Goal: Task Accomplishment & Management: Use online tool/utility

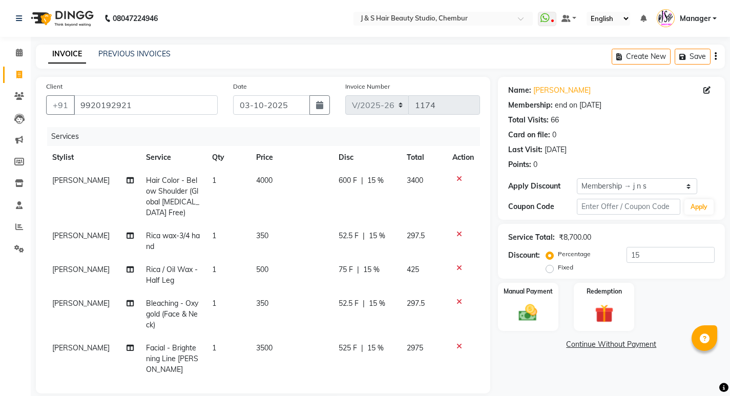
select select "143"
select select "service"
select select "4180"
select select "1: Object"
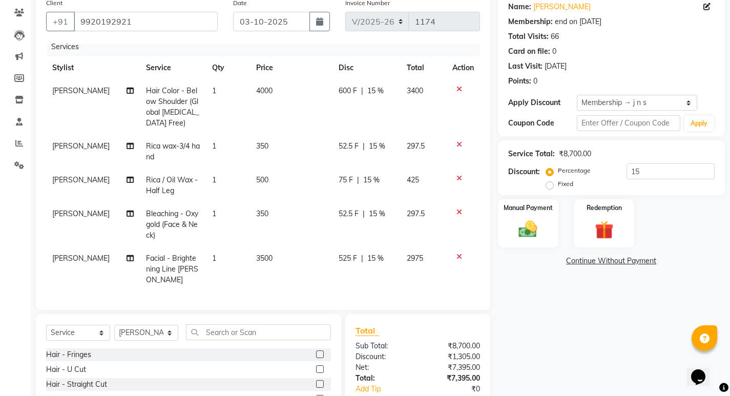
scroll to position [168, 0]
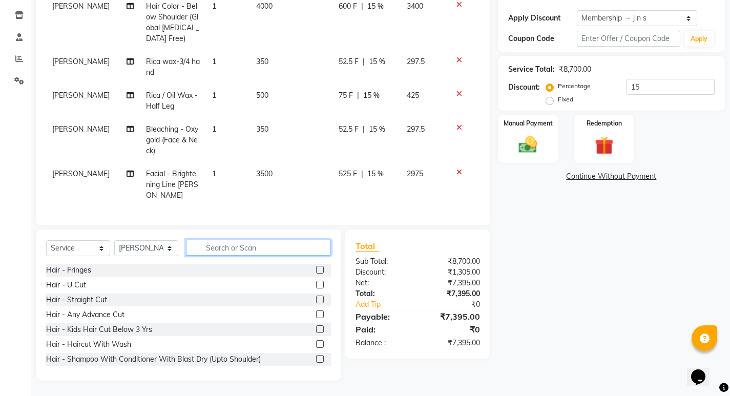
click at [240, 240] on input "text" at bounding box center [258, 248] width 145 height 16
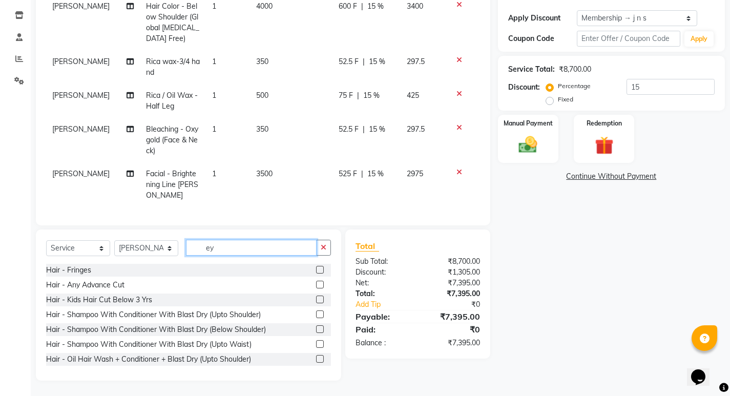
scroll to position [146, 0]
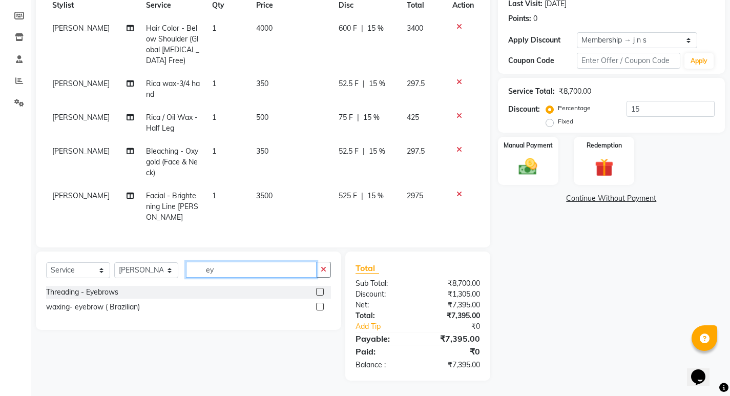
type input "ey"
click at [320, 293] on label at bounding box center [320, 292] width 8 height 8
click at [320, 293] on input "checkbox" at bounding box center [319, 292] width 7 height 7
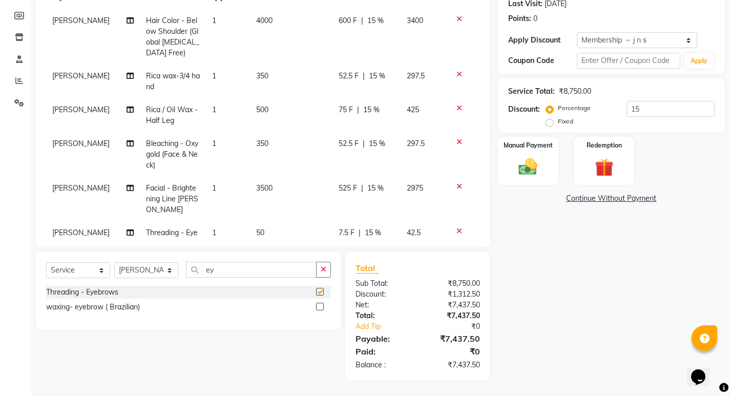
checkbox input "false"
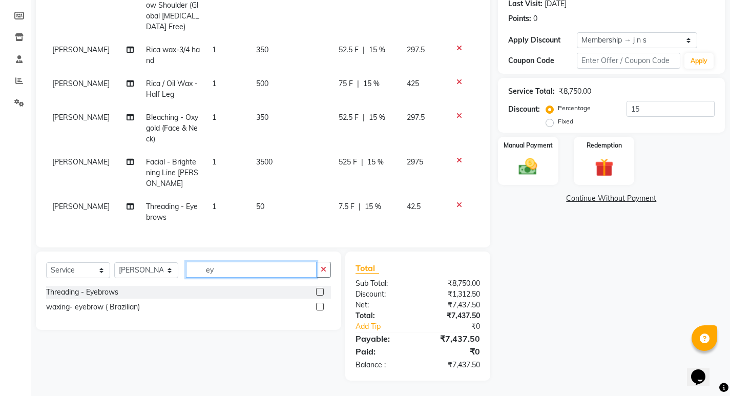
click at [247, 271] on input "ey" at bounding box center [251, 270] width 131 height 16
type input "e"
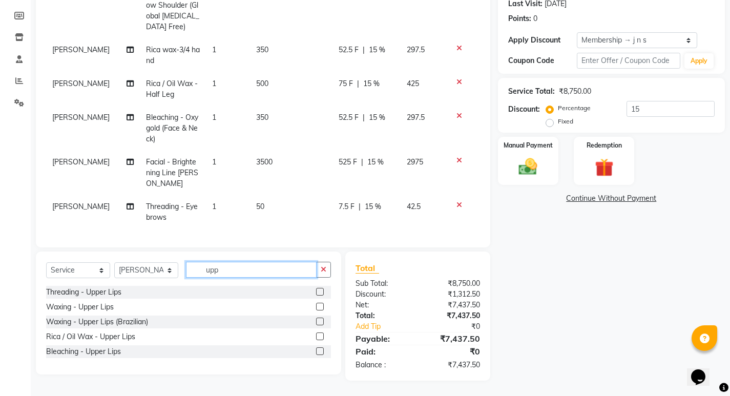
type input "upp"
click at [318, 292] on label at bounding box center [320, 292] width 8 height 8
click at [318, 292] on input "checkbox" at bounding box center [319, 292] width 7 height 7
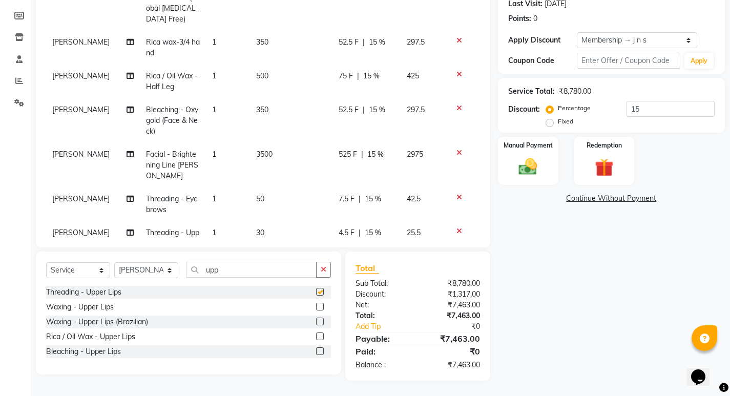
checkbox input "false"
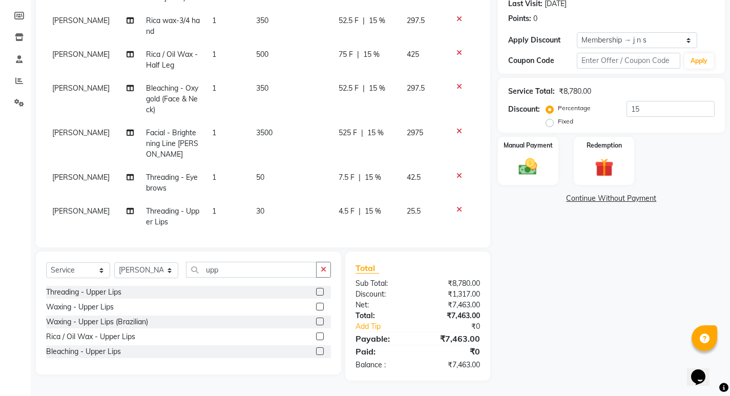
scroll to position [81, 0]
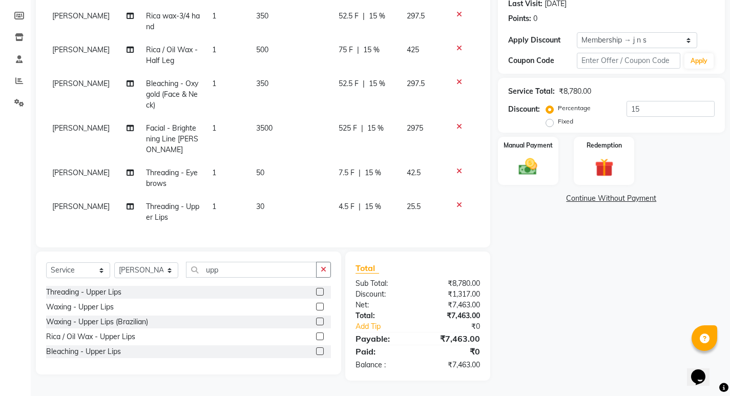
click at [457, 201] on icon at bounding box center [460, 204] width 6 height 7
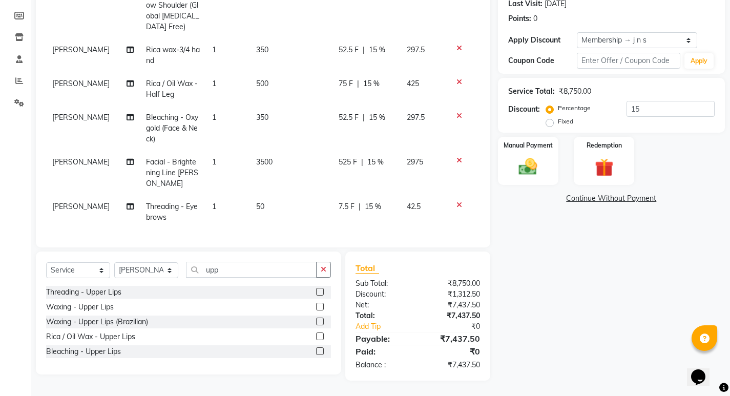
click at [322, 321] on label at bounding box center [320, 322] width 8 height 8
click at [322, 321] on input "checkbox" at bounding box center [319, 322] width 7 height 7
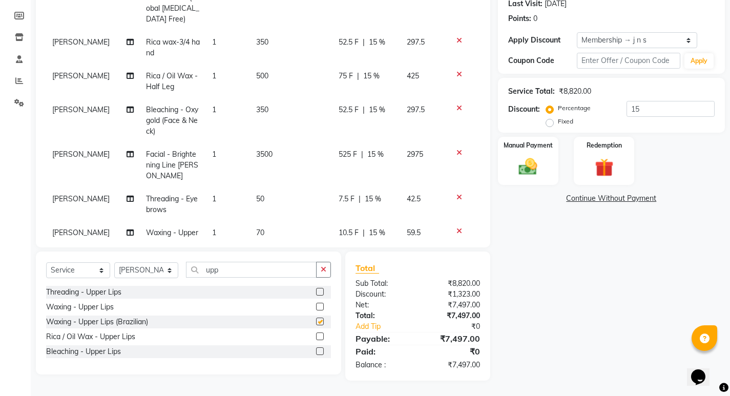
scroll to position [81, 0]
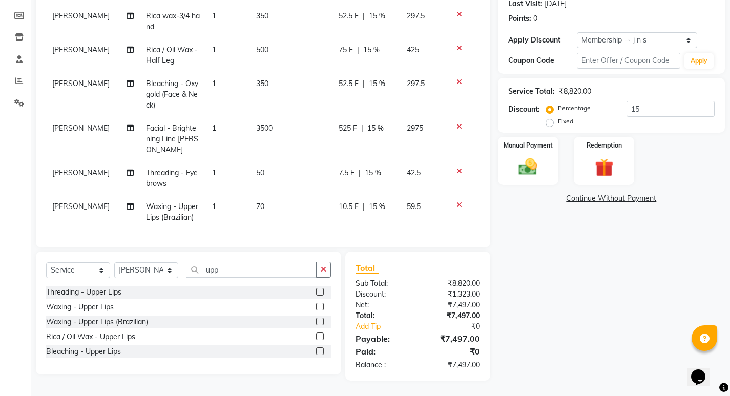
checkbox input "false"
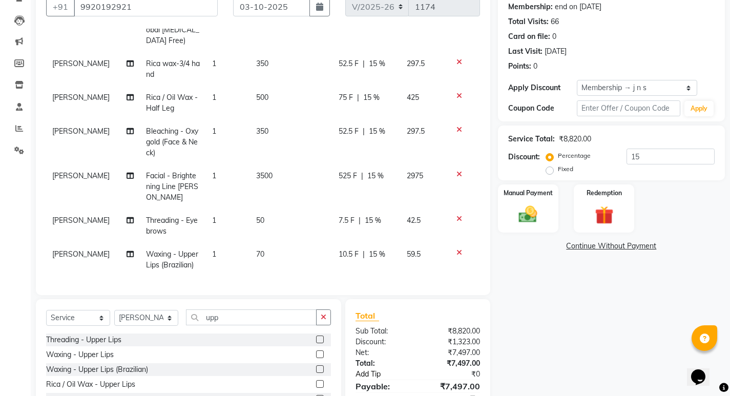
scroll to position [146, 0]
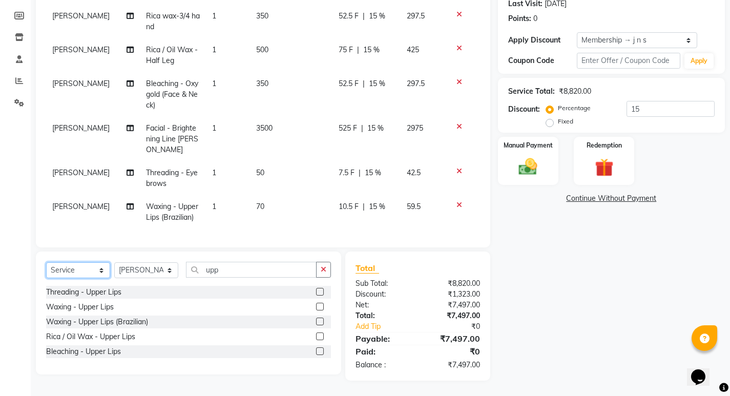
click at [74, 267] on select "Select Service Product Membership Package Voucher Prepaid Gift Card" at bounding box center [78, 270] width 64 height 16
select select "product"
click at [46, 262] on select "Select Service Product Membership Package Voucher Prepaid Gift Card" at bounding box center [78, 270] width 64 height 16
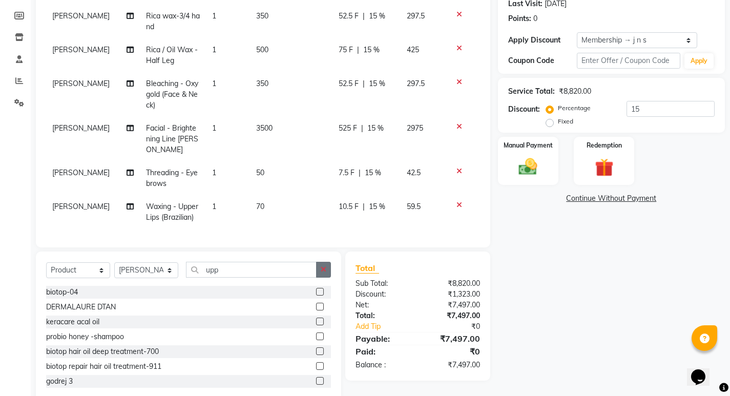
click at [323, 268] on icon "button" at bounding box center [324, 269] width 6 height 7
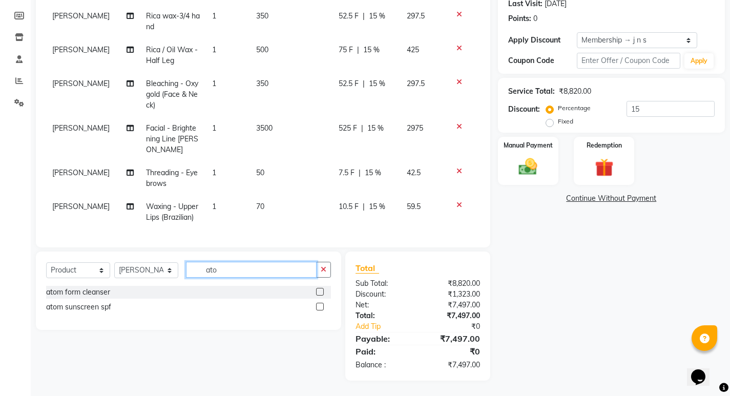
type input "ato"
click at [322, 306] on label at bounding box center [320, 307] width 8 height 8
click at [322, 306] on input "checkbox" at bounding box center [319, 307] width 7 height 7
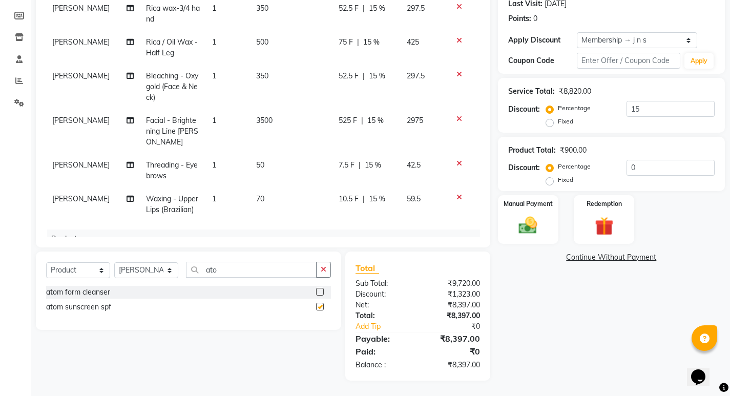
checkbox input "false"
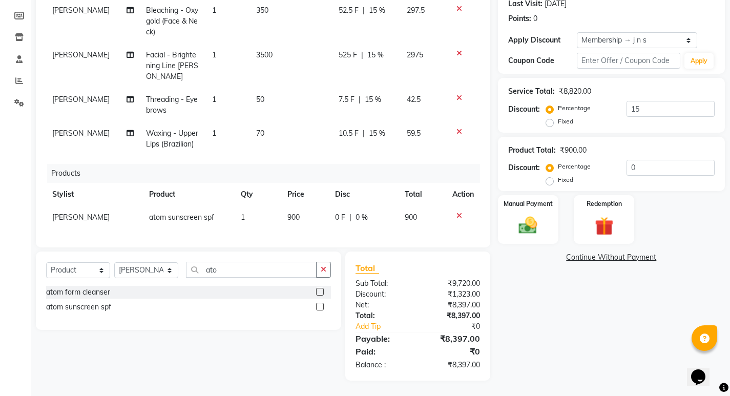
scroll to position [155, 0]
click at [524, 223] on img at bounding box center [527, 226] width 31 height 22
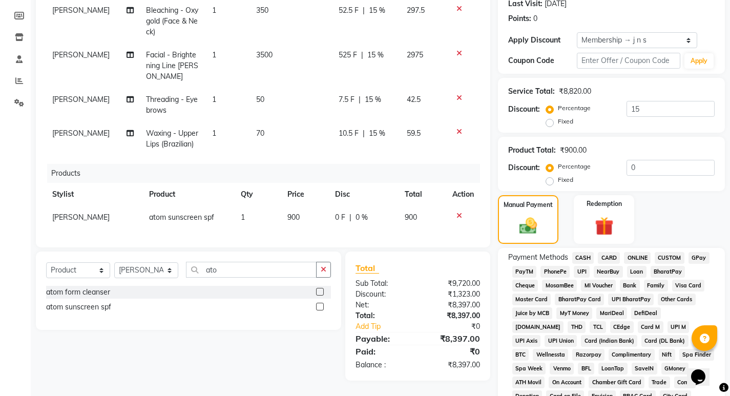
click at [704, 256] on span "GPay" at bounding box center [699, 258] width 21 height 12
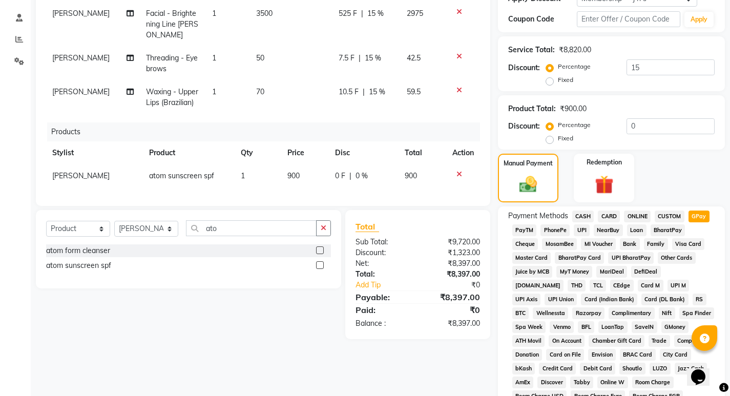
scroll to position [402, 0]
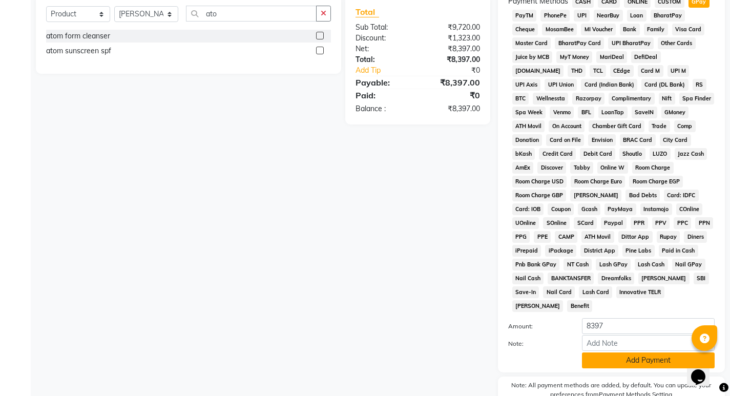
click at [618, 353] on button "Add Payment" at bounding box center [648, 361] width 133 height 16
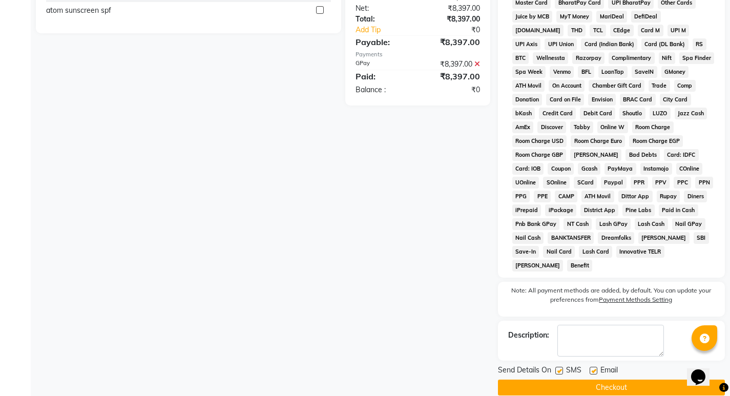
scroll to position [444, 0]
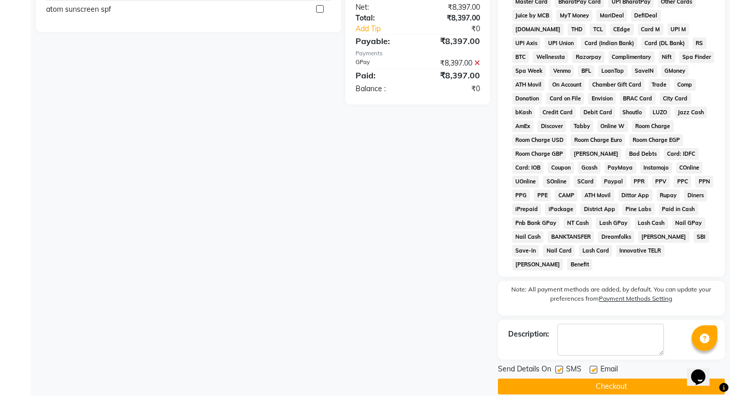
click at [598, 379] on button "Checkout" at bounding box center [611, 387] width 227 height 16
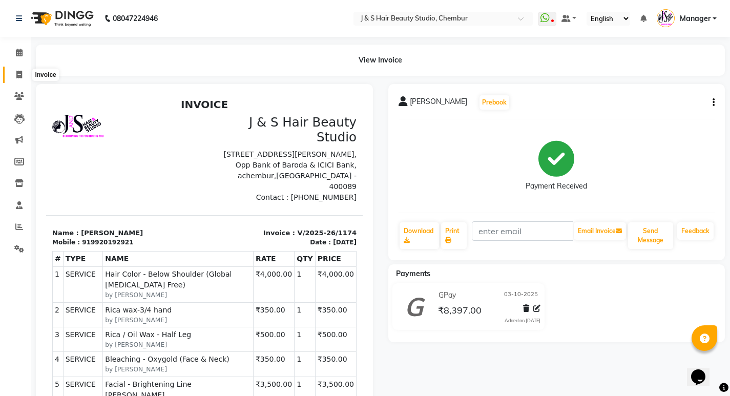
click at [12, 76] on span at bounding box center [19, 75] width 18 height 12
select select "143"
select select "service"
